Goal: Contribute content

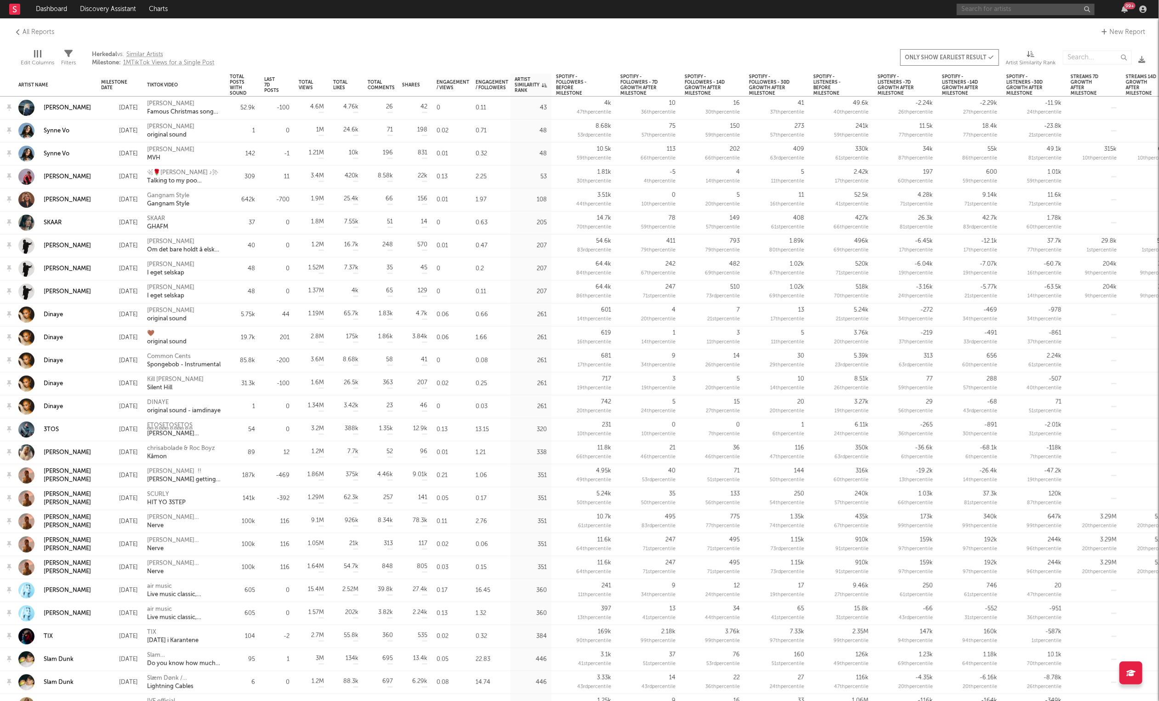
click at [1025, 10] on input "text" at bounding box center [1026, 9] width 138 height 11
type input "fjellrev"
click at [1019, 31] on div "Fjellrev" at bounding box center [1040, 27] width 101 height 11
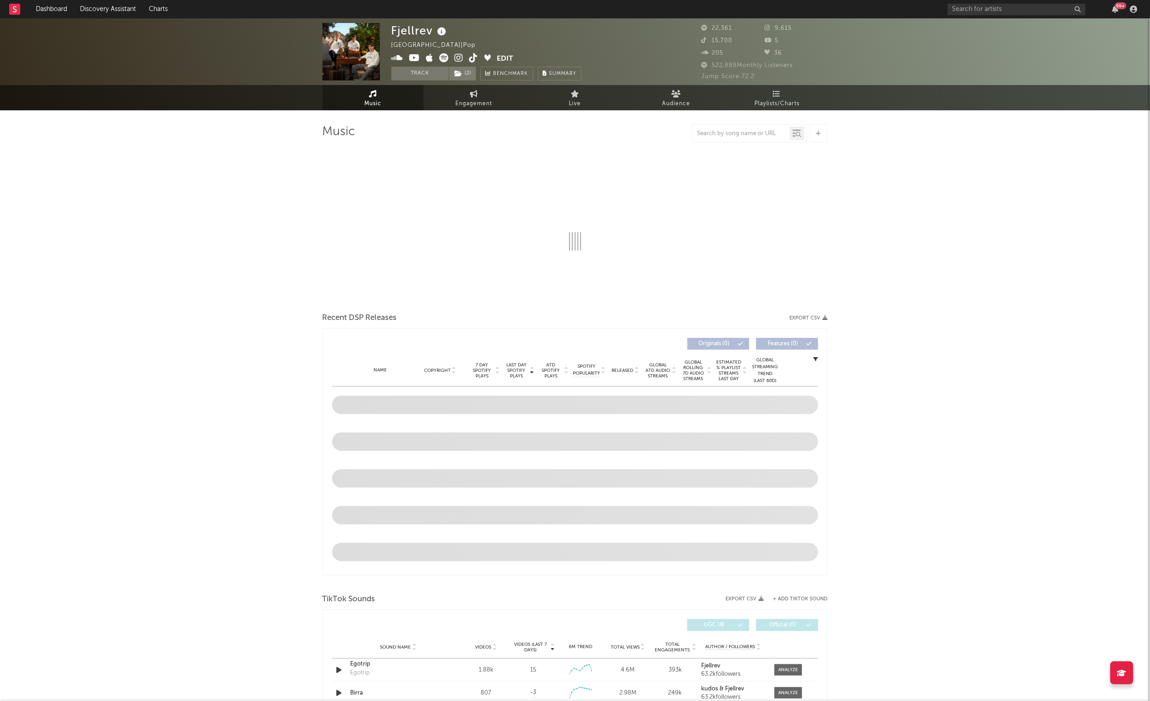
select select "6m"
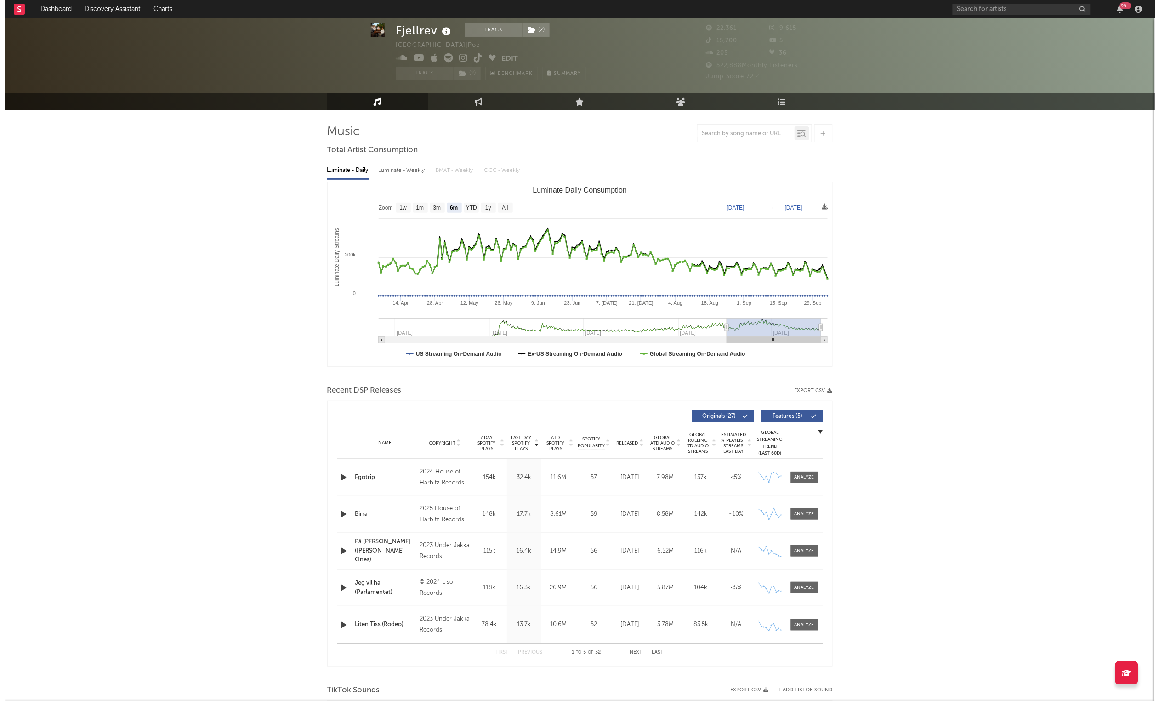
scroll to position [93, 0]
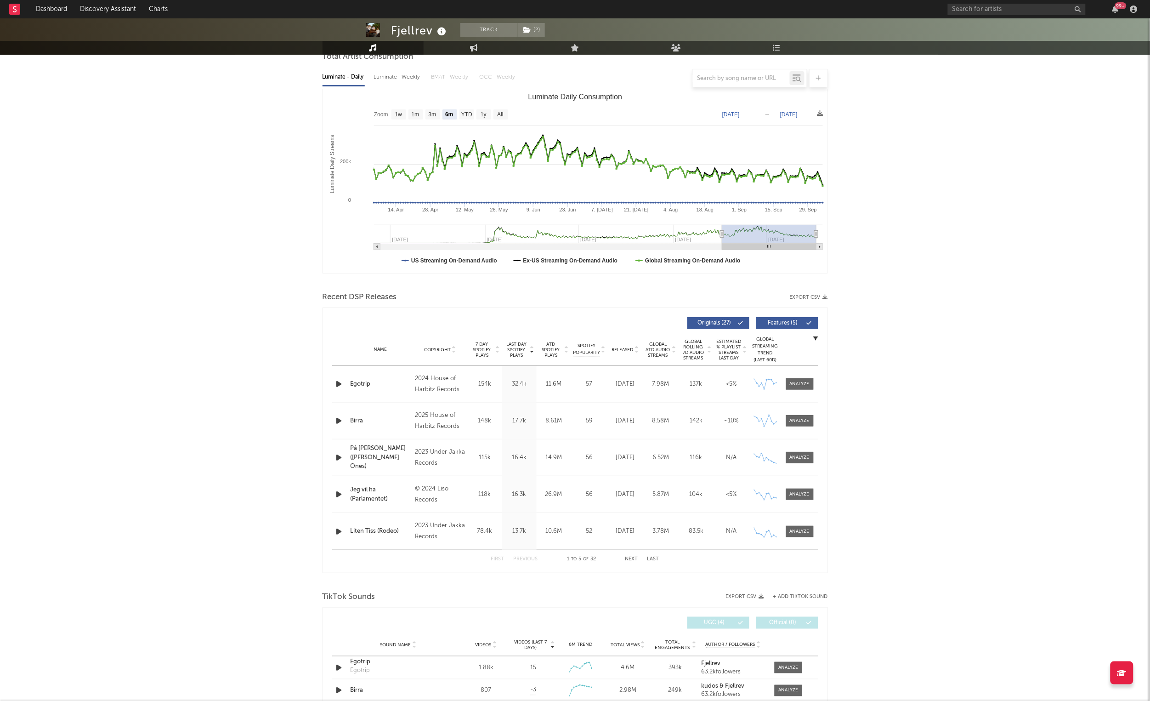
click at [796, 596] on button "+ Add TikTok Sound" at bounding box center [801, 596] width 55 height 5
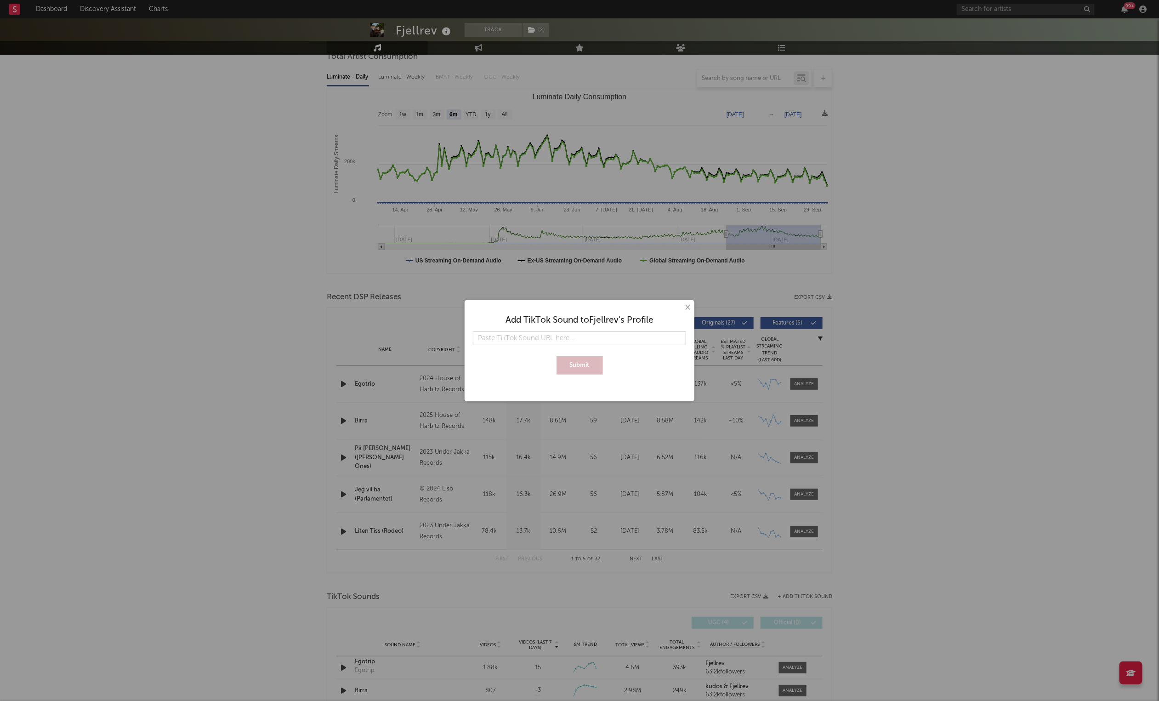
click at [515, 339] on input "text" at bounding box center [579, 338] width 213 height 14
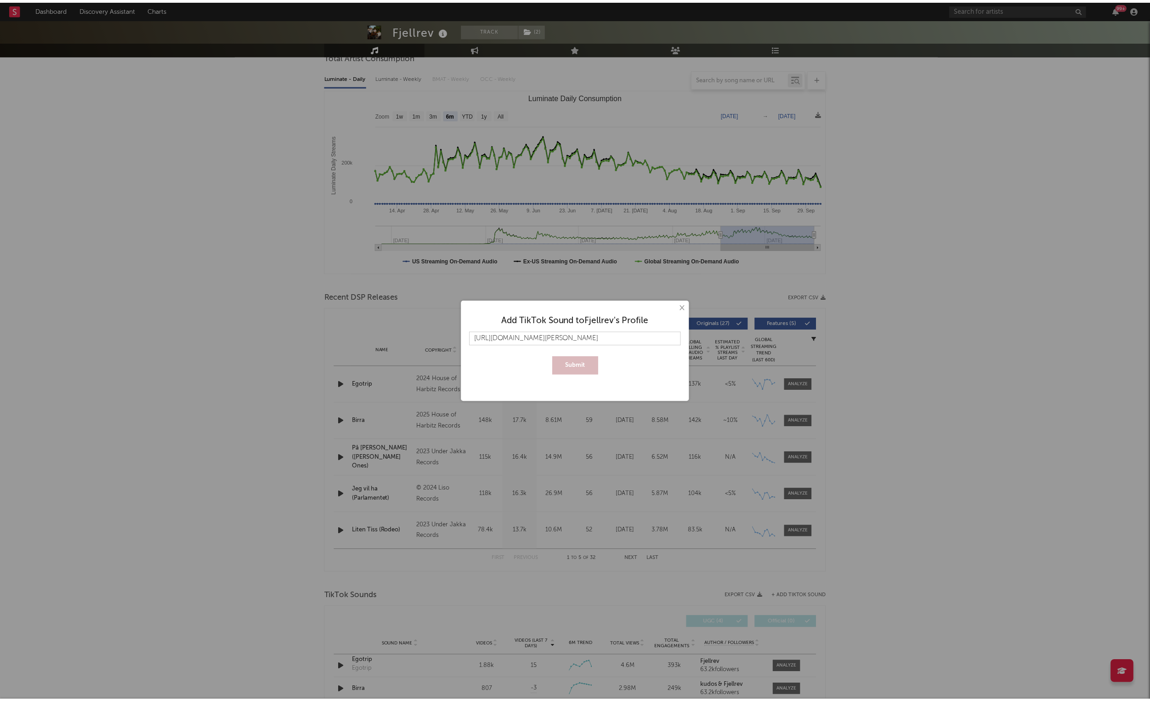
scroll to position [0, 161]
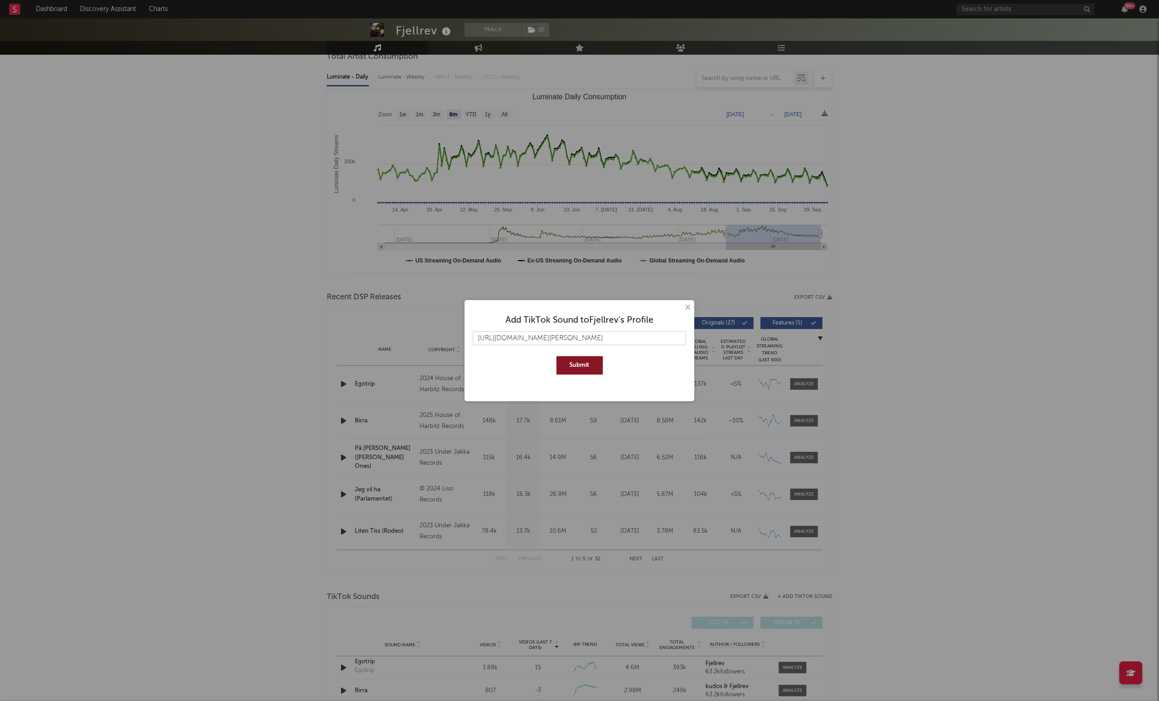
type input "[URL][DOMAIN_NAME][PERSON_NAME]"
click at [557, 356] on button "Submit" at bounding box center [580, 365] width 46 height 18
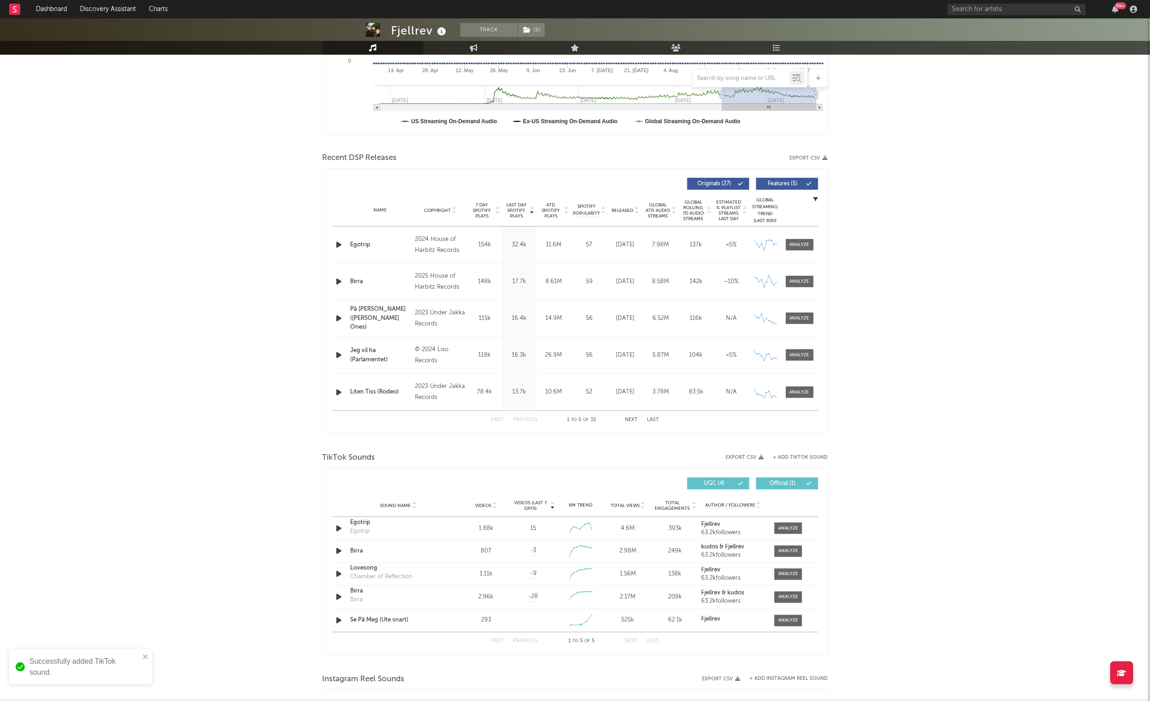
scroll to position [247, 0]
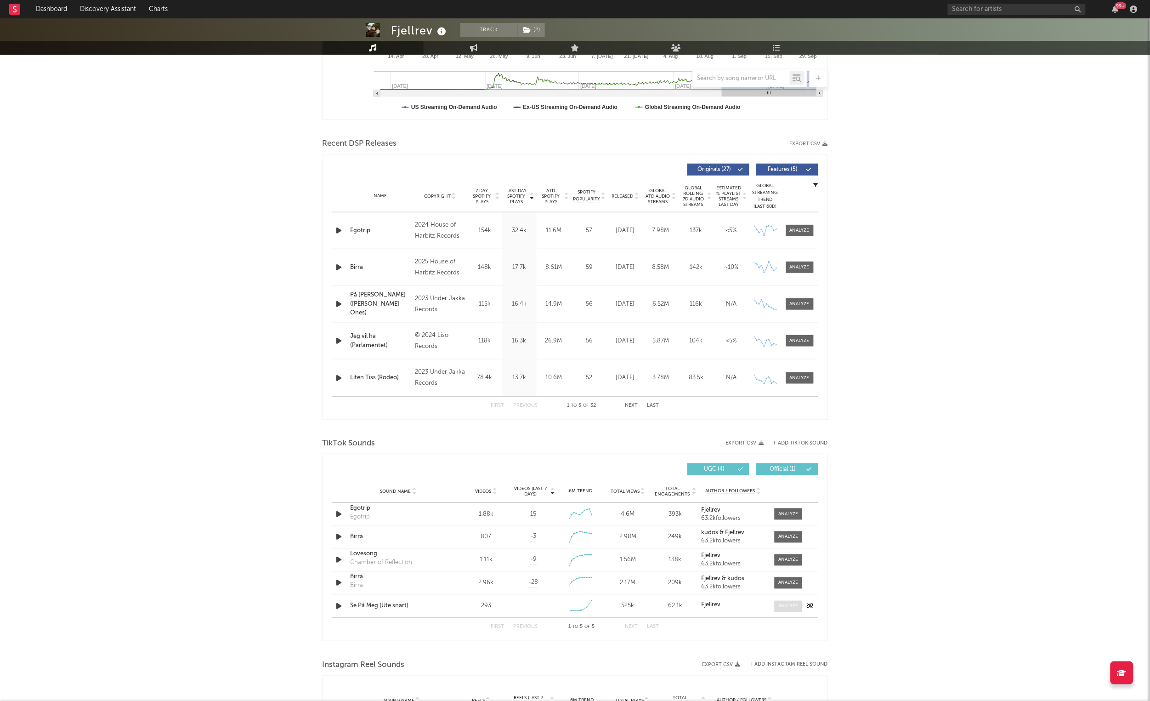
click at [790, 609] on div at bounding box center [789, 606] width 20 height 7
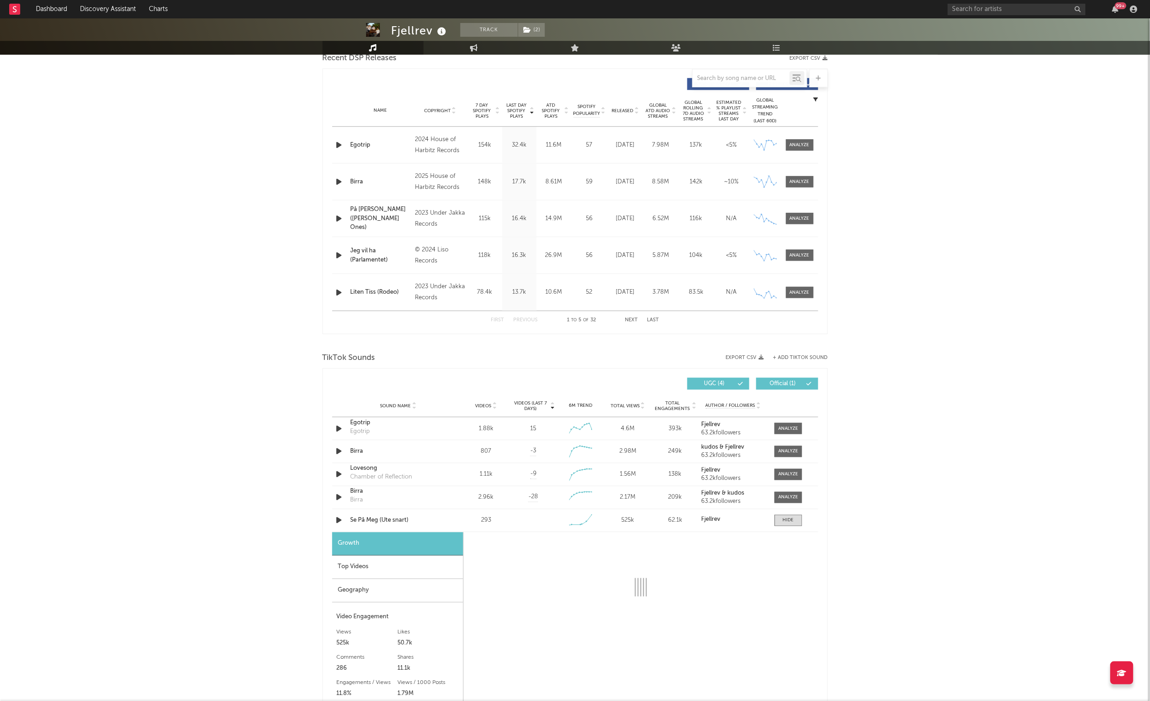
select select "1w"
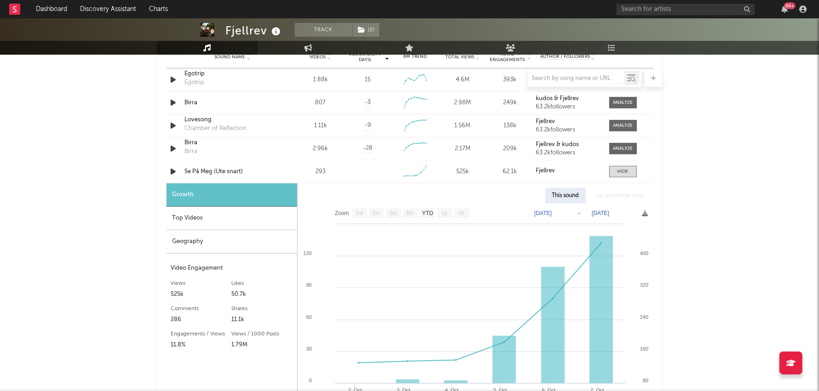
scroll to position [686, 0]
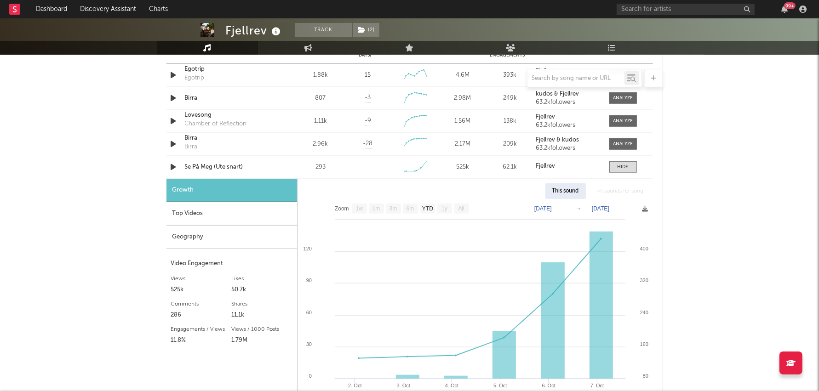
click at [215, 241] on div "Geography" at bounding box center [231, 237] width 131 height 23
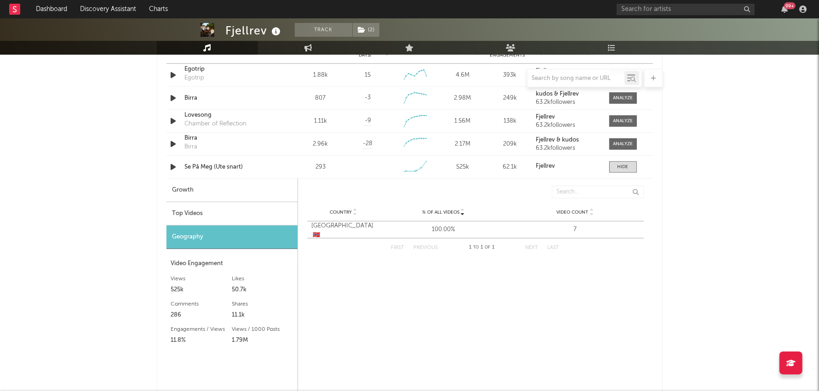
click at [737, 168] on div "Fjellrev Track ( 2 ) [GEOGRAPHIC_DATA] | Pop Edit Track ( 2 ) Benchmark Summary…" at bounding box center [409, 140] width 819 height 1614
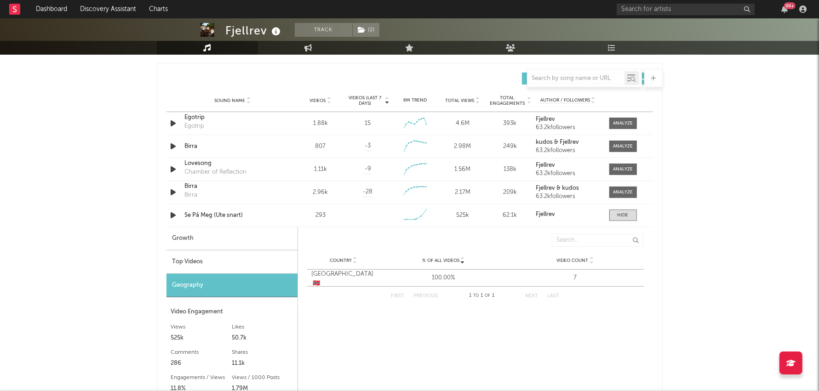
scroll to position [632, 0]
